Goal: Use online tool/utility: Utilize a website feature to perform a specific function

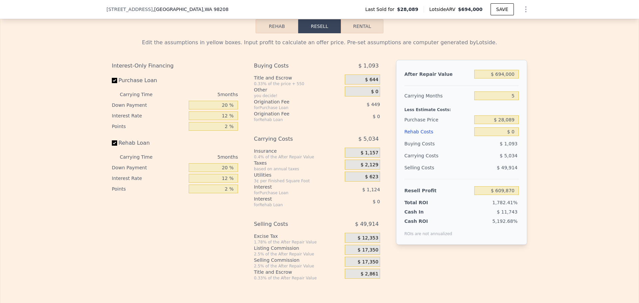
scroll to position [863, 0]
drag, startPoint x: 513, startPoint y: 84, endPoint x: 470, endPoint y: 79, distance: 43.8
click at [470, 79] on div "After Repair Value $ 694,000" at bounding box center [461, 73] width 114 height 12
type input "$ 7"
type input "-$ 33,602"
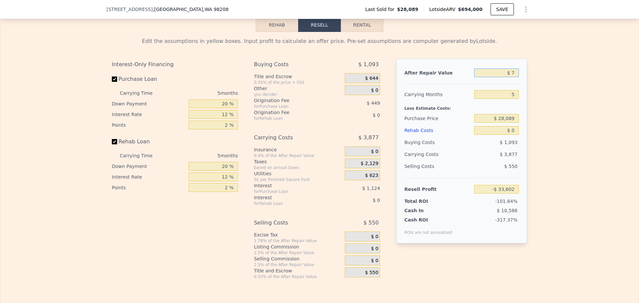
type input "$ 70"
type input "-$ 33,544"
type input "$ 700"
type input "-$ 32,960"
type input "$ 7,000"
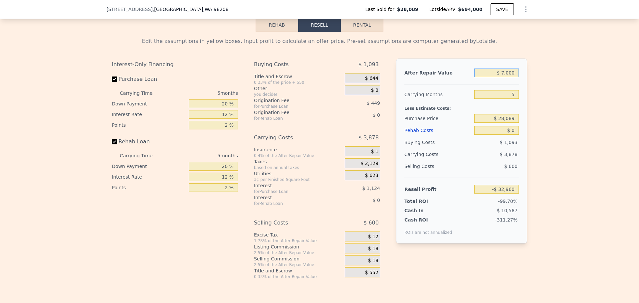
type input "-$ 27,119"
type input "$ 70,000"
type input "$ 31,295"
type input "$ 700,000"
type input "$ 615,433"
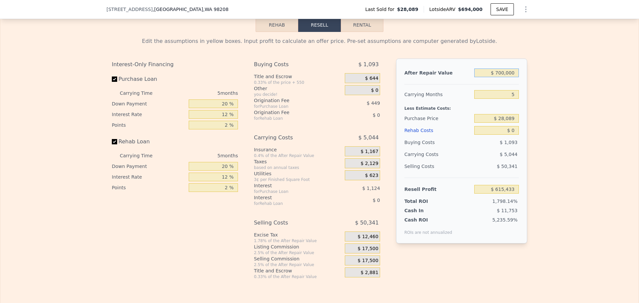
type input "$ 70,000"
type input "$ 31,295"
type input "$ 7,000"
type input "-$ 27,119"
type input "$ 700"
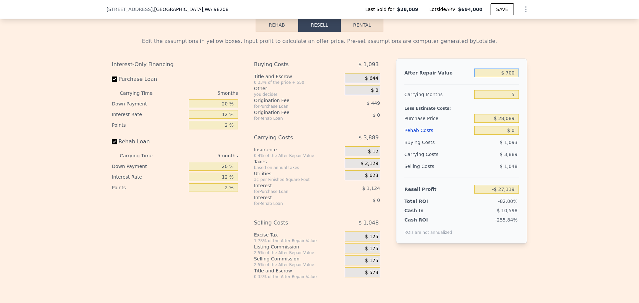
type input "-$ 32,960"
type input "$ 70"
type input "-$ 33,544"
type input "$ 7"
type input "-$ 33,602"
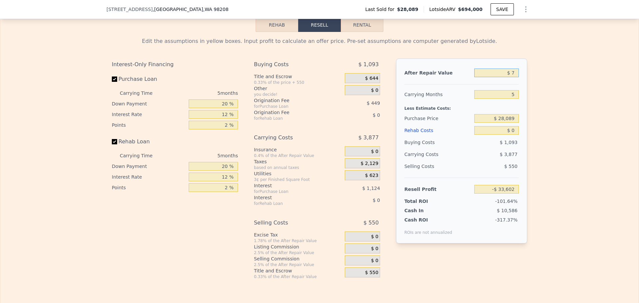
type input "$ 72"
type input "-$ 33,542"
type input "$ 725"
type input "-$ 32,936"
type input "$ 7,250"
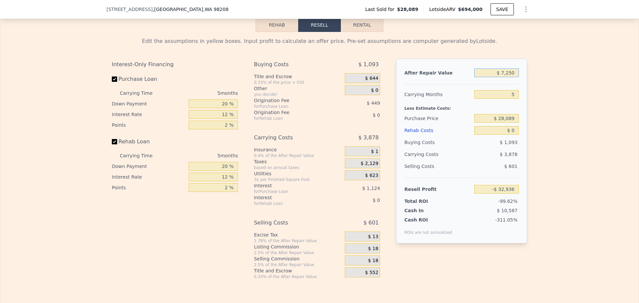
type input "-$ 26,886"
type input "$ 72,500"
type input "$ 33,612"
type input "$ 725,000"
type input "$ 638,614"
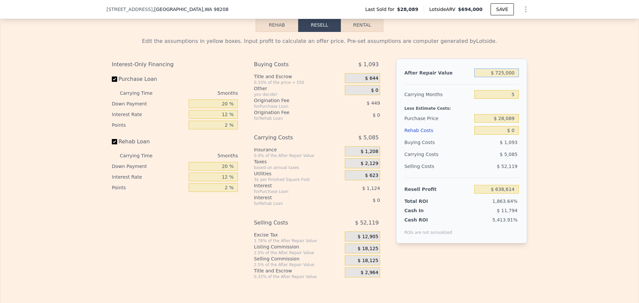
type input "$ 725,000"
drag, startPoint x: 512, startPoint y: 103, endPoint x: 487, endPoint y: 98, distance: 25.8
click at [490, 99] on div "5" at bounding box center [496, 95] width 45 height 12
type input "4"
type input "$ 639,630"
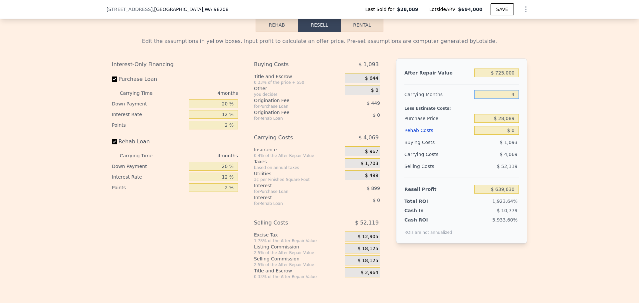
type input "4"
click at [499, 123] on input "$ 28,089" at bounding box center [496, 118] width 45 height 9
drag, startPoint x: 513, startPoint y: 128, endPoint x: 470, endPoint y: 118, distance: 44.5
click at [470, 118] on div "After Repair Value $ 725,000 Carrying Months 4 Less Estimate Costs: Purchase Pr…" at bounding box center [461, 151] width 131 height 185
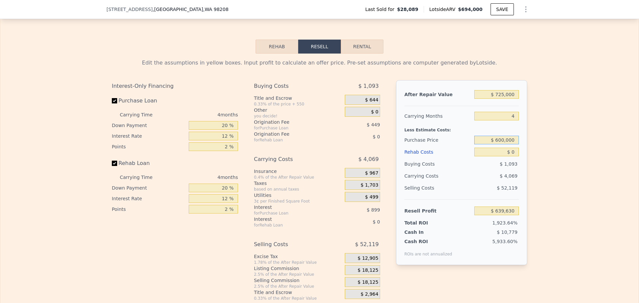
scroll to position [830, 0]
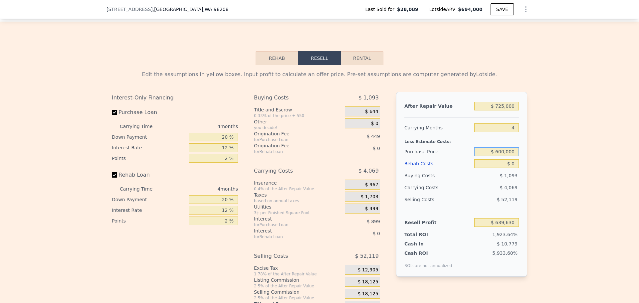
type input "$ 600,000"
type input "$ 38,364"
drag, startPoint x: 513, startPoint y: 173, endPoint x: 505, endPoint y: 173, distance: 7.7
click at [506, 168] on input "$ 0" at bounding box center [496, 163] width 45 height 9
type input "$ 3"
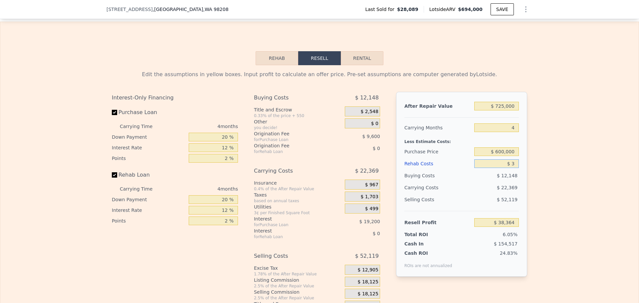
type input "$ 38,361"
type input "$ 30"
type input "$ 38,334"
type input "$ 300"
type input "$ 38,051"
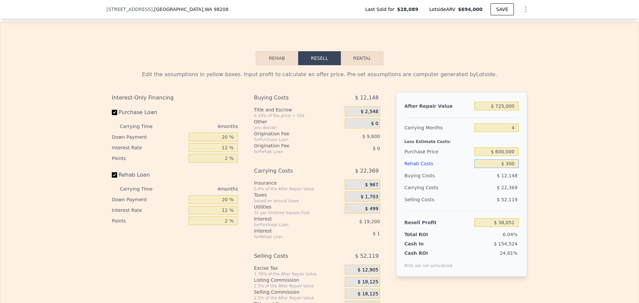
type input "$ 3,000"
type input "$ 35,220"
type input "$ 30,000"
type input "$ 6,924"
type input "$ 30,000"
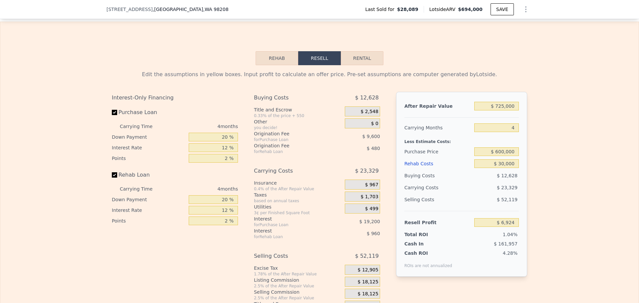
click at [483, 194] on div "$ 23,329" at bounding box center [484, 188] width 70 height 12
drag, startPoint x: 228, startPoint y: 158, endPoint x: 217, endPoint y: 158, distance: 11.0
click at [217, 152] on input "12 %" at bounding box center [213, 147] width 49 height 9
type input "1 %"
type input "$ 24,524"
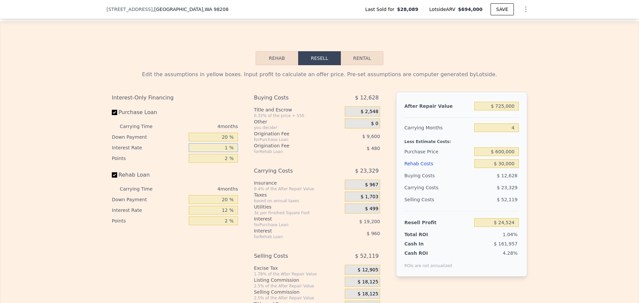
type input "10 %"
type input "$ 10,124"
type input "10 %"
drag, startPoint x: 226, startPoint y: 222, endPoint x: 207, endPoint y: 214, distance: 20.8
click at [207, 214] on div "Carrying Time 4 months Down Payment 20 % Interest Rate 12 % Points 2 %" at bounding box center [175, 205] width 126 height 43
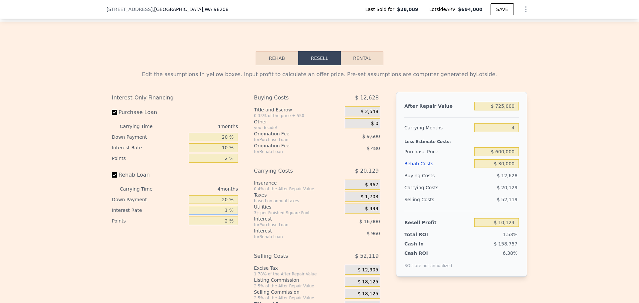
type input "10 %"
type input "$ 10,284"
type input "10 %"
click at [470, 194] on div "$ 19,969" at bounding box center [484, 188] width 70 height 12
click at [508, 156] on input "$ 600,000" at bounding box center [496, 151] width 45 height 9
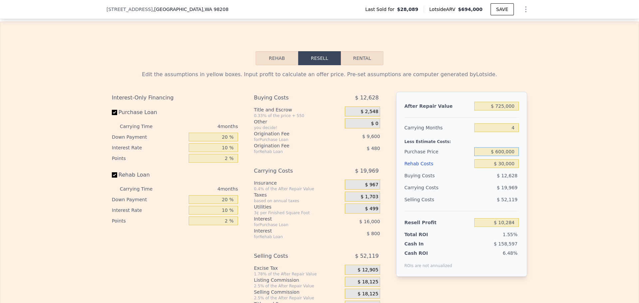
click at [508, 156] on input "$ 600,000" at bounding box center [496, 151] width 45 height 9
type input "$ 550,000"
type input "$ 62,582"
drag, startPoint x: 515, startPoint y: 160, endPoint x: 482, endPoint y: 152, distance: 34.1
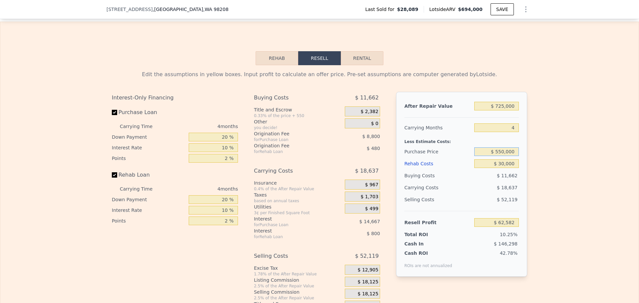
click at [482, 152] on div "After Repair Value $ 725,000 Carrying Months 4 Less Estimate Costs: Purchase Pr…" at bounding box center [461, 184] width 131 height 185
click at [482, 146] on div "Less Estimate Costs:" at bounding box center [461, 140] width 114 height 12
